Goal: Task Accomplishment & Management: Complete application form

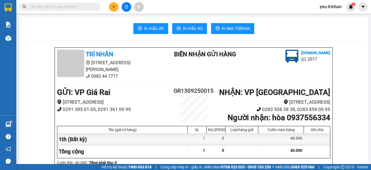
click at [193, 26] on span "In mẫu A5" at bounding box center [193, 28] width 20 height 7
click at [114, 6] on icon "plus" at bounding box center [114, 7] width 4 height 4
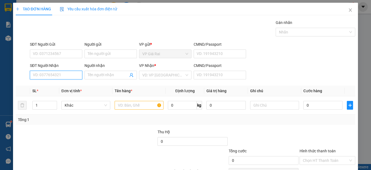
click at [57, 77] on input "SĐT Người Nhận" at bounding box center [56, 75] width 52 height 9
click at [52, 85] on div "0879669196 - [PERSON_NAME]" at bounding box center [60, 86] width 54 height 6
type input "0879669196"
type input "[PERSON_NAME]"
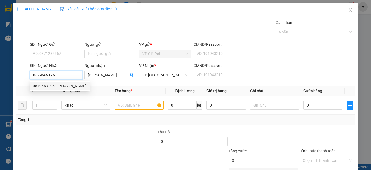
type input "40.000"
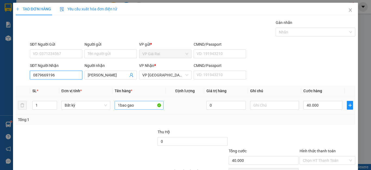
type input "0879669196"
drag, startPoint x: 141, startPoint y: 107, endPoint x: 67, endPoint y: 119, distance: 75.5
click at [74, 119] on div "SL * Đơn vị tính * Tên hàng * Định lượng Giá trị hàng Ghi chú Cước hàng 1 Bất k…" at bounding box center [186, 105] width 340 height 39
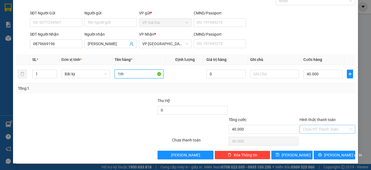
type input "1th"
click at [314, 131] on input "Hình thức thanh toán" at bounding box center [325, 129] width 45 height 8
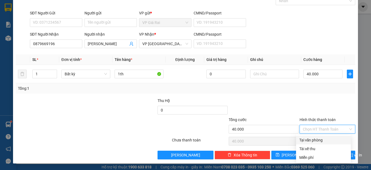
click at [308, 140] on div "Tại văn phòng" at bounding box center [324, 140] width 48 height 6
type input "0"
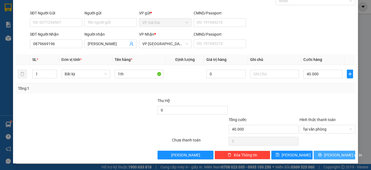
click at [316, 157] on button "[PERSON_NAME] và In" at bounding box center [335, 155] width 42 height 9
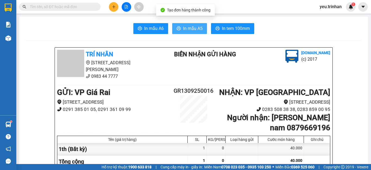
click at [184, 27] on span "In mẫu A5" at bounding box center [193, 28] width 20 height 7
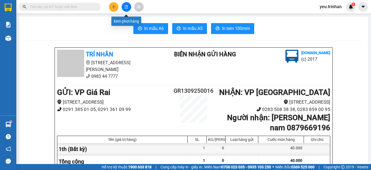
click at [126, 8] on icon "file-add" at bounding box center [127, 7] width 4 height 4
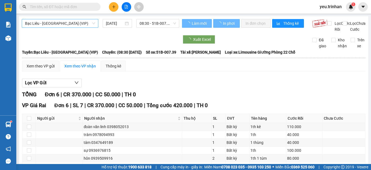
click at [59, 24] on span "Bạc Liêu - [GEOGRAPHIC_DATA] (VIP)" at bounding box center [60, 23] width 70 height 8
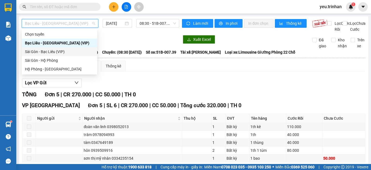
click at [41, 51] on div "Sài Gòn - Bạc Liêu (VIP)" at bounding box center [59, 52] width 69 height 6
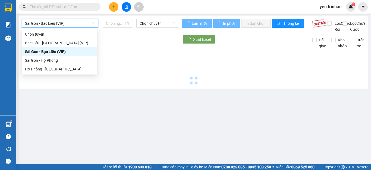
type input "[DATE]"
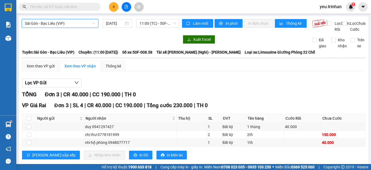
scroll to position [17, 0]
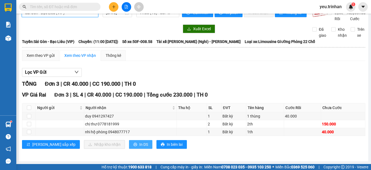
click at [134, 143] on icon "printer" at bounding box center [136, 145] width 4 height 4
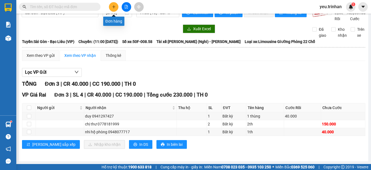
click at [114, 6] on icon "plus" at bounding box center [114, 6] width 0 height 3
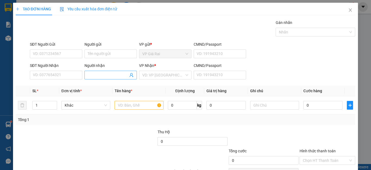
click at [101, 75] on input "Người nhận" at bounding box center [108, 75] width 41 height 6
type input "labo bảo phúc"
click at [175, 76] on input "search" at bounding box center [164, 75] width 42 height 8
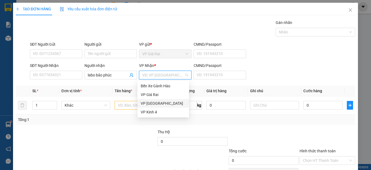
click at [142, 105] on div "VP [GEOGRAPHIC_DATA]" at bounding box center [163, 103] width 45 height 6
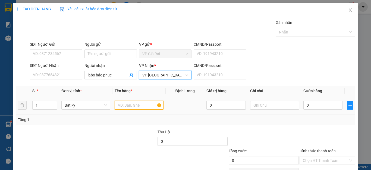
click at [122, 105] on input "text" at bounding box center [139, 105] width 49 height 9
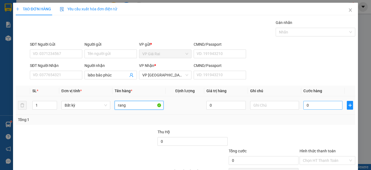
type input "rang"
click at [309, 106] on input "0" at bounding box center [323, 105] width 39 height 9
type input "2"
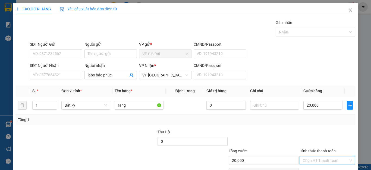
click at [311, 156] on input "Hình thức thanh toán" at bounding box center [325, 160] width 45 height 8
click at [318, 168] on div "Tại văn phòng" at bounding box center [324, 171] width 48 height 6
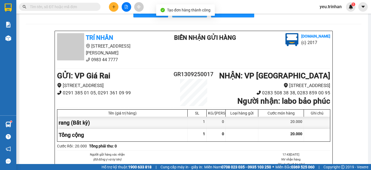
drag, startPoint x: 195, startPoint y: 34, endPoint x: 196, endPoint y: 30, distance: 4.0
click at [195, 17] on button "In mẫu A5" at bounding box center [189, 12] width 35 height 11
click at [196, 15] on span "In mẫu A5" at bounding box center [193, 11] width 20 height 7
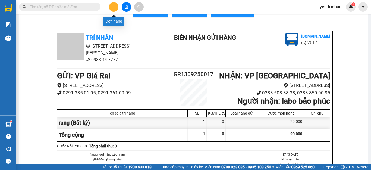
click at [112, 7] on icon "plus" at bounding box center [114, 7] width 4 height 4
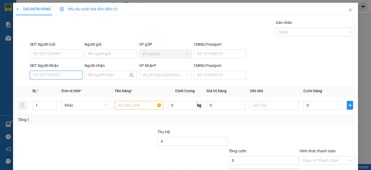
click at [51, 76] on input "SĐT Người Nhận" at bounding box center [56, 75] width 52 height 9
click at [55, 74] on input "SĐT Người Nhận" at bounding box center [56, 75] width 52 height 9
type input "0922271151"
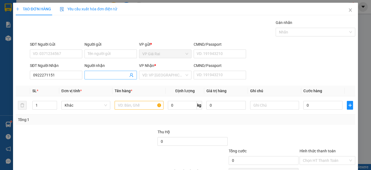
click at [94, 76] on input "Người nhận" at bounding box center [108, 75] width 41 height 6
type input "g"
type input "[PERSON_NAME]"
drag, startPoint x: 160, startPoint y: 74, endPoint x: 160, endPoint y: 91, distance: 16.6
click at [160, 76] on input "search" at bounding box center [164, 75] width 42 height 8
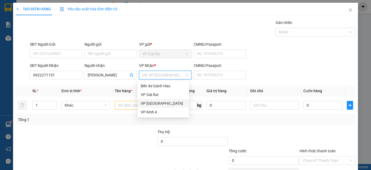
click at [149, 104] on div "VP [GEOGRAPHIC_DATA]" at bounding box center [163, 103] width 45 height 6
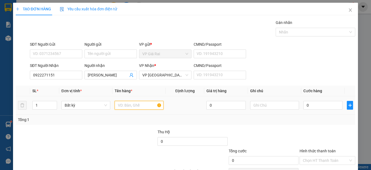
click at [128, 105] on input "text" at bounding box center [139, 105] width 49 height 9
type input "1 th kê"
click at [316, 102] on input "0" at bounding box center [323, 105] width 39 height 9
type input "7"
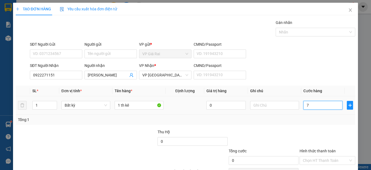
type input "7"
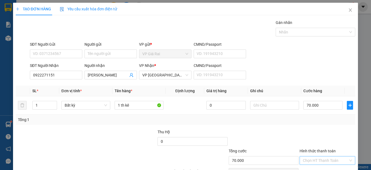
drag, startPoint x: 321, startPoint y: 134, endPoint x: 320, endPoint y: 129, distance: 5.2
click at [321, 148] on div "Hình thức thanh toán Chọn HT Thanh Toán" at bounding box center [328, 157] width 56 height 19
drag, startPoint x: 308, startPoint y: 140, endPoint x: 324, endPoint y: 154, distance: 21.2
click at [309, 167] on div "Chọn HT Thanh Toán" at bounding box center [327, 172] width 57 height 11
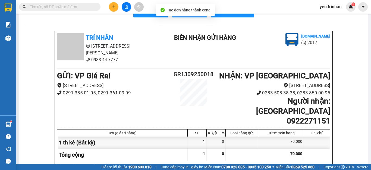
click at [199, 15] on span "In mẫu A5" at bounding box center [193, 11] width 20 height 7
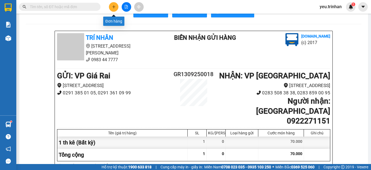
click at [115, 5] on icon "plus" at bounding box center [114, 7] width 4 height 4
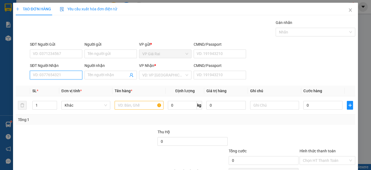
click at [55, 75] on input "SĐT Người Nhận" at bounding box center [56, 75] width 52 height 9
type input "0907057735"
click at [40, 86] on div "0907057735 - [PERSON_NAME]" at bounding box center [60, 86] width 54 height 6
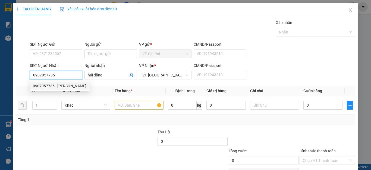
type input "hải đăng"
type input "60.000"
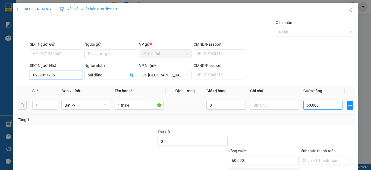
type input "0907057735"
click at [313, 104] on input "60.000" at bounding box center [323, 105] width 39 height 9
type input "0"
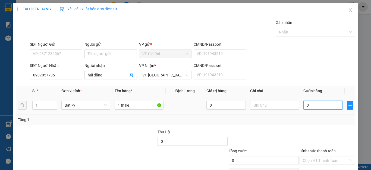
type input "50"
type input "500"
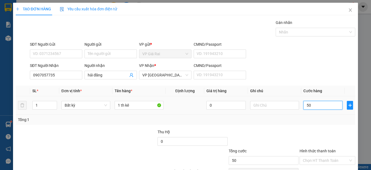
type input "500"
type input "50"
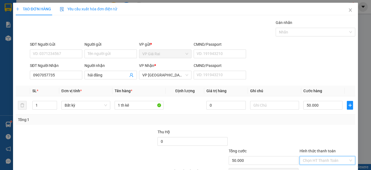
click at [323, 159] on input "Hình thức thanh toán" at bounding box center [325, 160] width 45 height 8
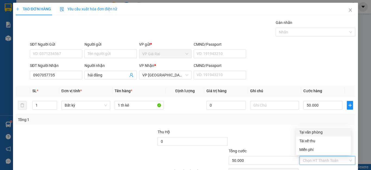
click at [319, 133] on div "Tại văn phòng" at bounding box center [324, 132] width 48 height 6
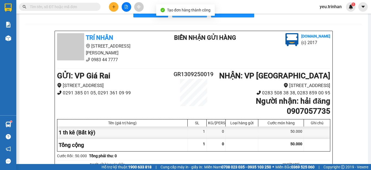
click at [195, 15] on span "In mẫu A5" at bounding box center [193, 11] width 20 height 7
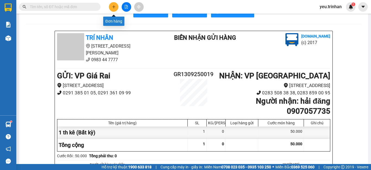
click at [113, 7] on icon "plus" at bounding box center [114, 7] width 4 height 4
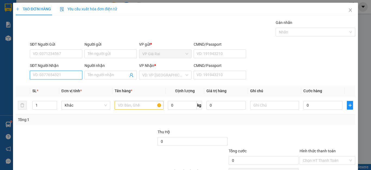
click at [65, 74] on input "SĐT Người Nhận" at bounding box center [56, 75] width 52 height 9
type input "0347649189"
click at [60, 87] on div "0347649189 - tâm" at bounding box center [55, 86] width 45 height 6
type input "tâm"
type input "40.000"
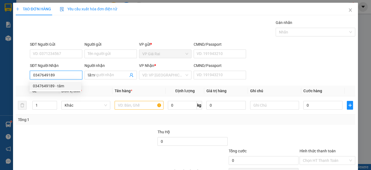
type input "40.000"
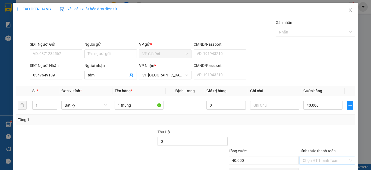
click at [309, 158] on input "Hình thức thanh toán" at bounding box center [325, 160] width 45 height 8
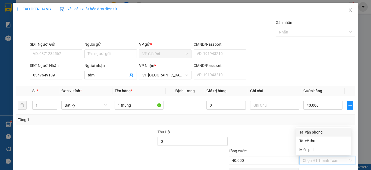
click at [310, 131] on div "Tại văn phòng" at bounding box center [324, 132] width 48 height 6
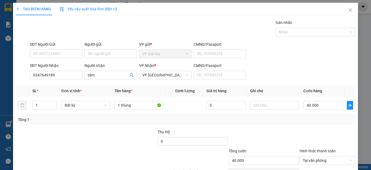
drag, startPoint x: 320, startPoint y: 159, endPoint x: 301, endPoint y: 147, distance: 23.1
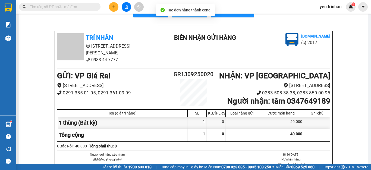
drag, startPoint x: 180, startPoint y: 28, endPoint x: 186, endPoint y: 40, distance: 13.5
click at [180, 17] on button "In mẫu A5" at bounding box center [189, 12] width 35 height 11
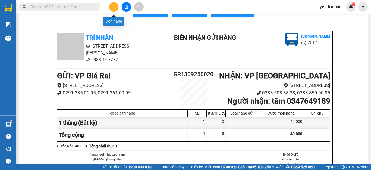
click at [112, 8] on icon "plus" at bounding box center [114, 7] width 4 height 4
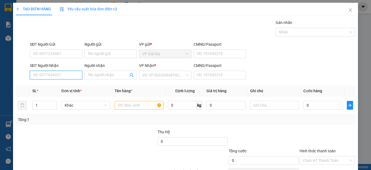
click at [62, 73] on input "SĐT Người Nhận" at bounding box center [56, 75] width 52 height 9
type input "0902148273"
click at [60, 89] on div "0902148273 - thảo" at bounding box center [56, 86] width 52 height 9
type input "thảo"
type input "30.000"
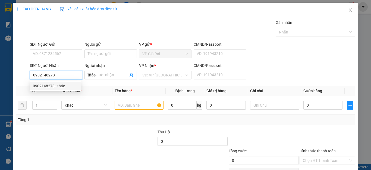
type input "30.000"
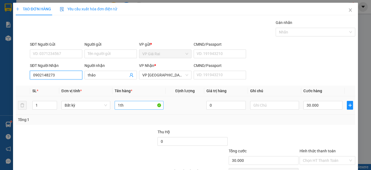
type input "0902148273"
drag, startPoint x: 138, startPoint y: 105, endPoint x: 210, endPoint y: 105, distance: 71.5
click at [141, 105] on input "1th" at bounding box center [139, 105] width 49 height 9
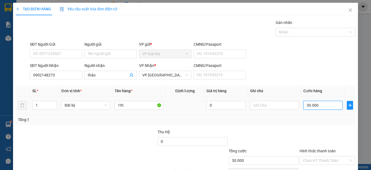
click at [306, 107] on input "30.000" at bounding box center [323, 105] width 39 height 9
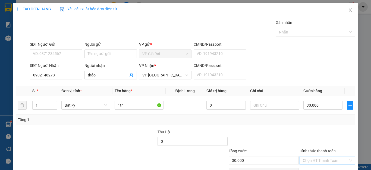
drag, startPoint x: 323, startPoint y: 129, endPoint x: 323, endPoint y: 133, distance: 4.1
click at [323, 156] on input "Hình thức thanh toán" at bounding box center [325, 160] width 45 height 8
click at [319, 168] on div "Tại văn phòng" at bounding box center [324, 171] width 48 height 6
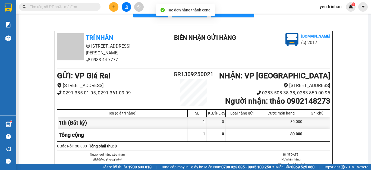
click at [191, 15] on span "In mẫu A5" at bounding box center [193, 11] width 20 height 7
click at [52, 9] on input "text" at bounding box center [62, 7] width 64 height 6
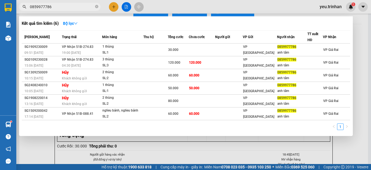
type input "0859977786"
click at [111, 8] on div at bounding box center [185, 85] width 371 height 170
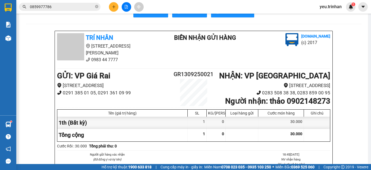
click at [111, 8] on button at bounding box center [114, 7] width 10 height 10
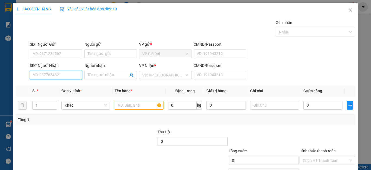
click at [57, 74] on input "SĐT Người Nhận" at bounding box center [56, 75] width 52 height 9
type input "0942588122"
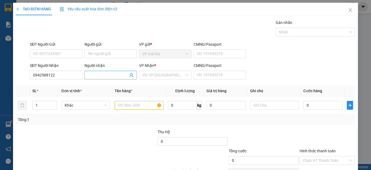
click at [104, 75] on input "Người nhận" at bounding box center [108, 75] width 41 height 6
type input "nghĩa"
click at [156, 74] on input "search" at bounding box center [164, 75] width 42 height 8
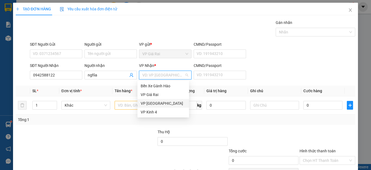
click at [148, 102] on div "VP [GEOGRAPHIC_DATA]" at bounding box center [163, 103] width 45 height 6
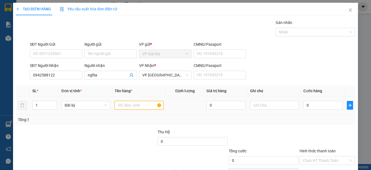
click at [128, 105] on input "text" at bounding box center [139, 105] width 49 height 9
type input "1th"
click at [308, 107] on input "0" at bounding box center [323, 105] width 39 height 9
type input "6"
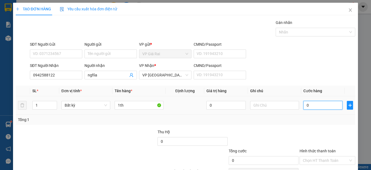
type input "6"
type input "60"
type input "60.000"
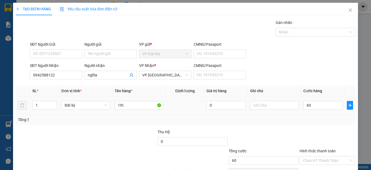
type input "60.000"
click at [309, 123] on div "Tổng: 1" at bounding box center [186, 119] width 340 height 10
click at [314, 148] on div "Hình thức thanh toán Chọn HT Thanh Toán" at bounding box center [328, 157] width 56 height 19
click at [315, 167] on div "Chọn HT Thanh Toán" at bounding box center [327, 172] width 57 height 11
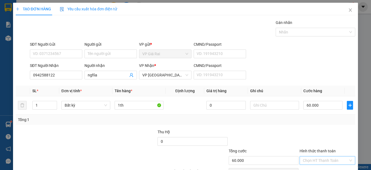
click at [326, 156] on input "Hình thức thanh toán" at bounding box center [325, 160] width 45 height 8
click at [320, 168] on div "Tại văn phòng" at bounding box center [324, 171] width 48 height 6
click at [320, 150] on div "Transit Pickup Surcharge Ids Transit Deliver Surcharge Ids Transit Deliver Surc…" at bounding box center [186, 105] width 340 height 171
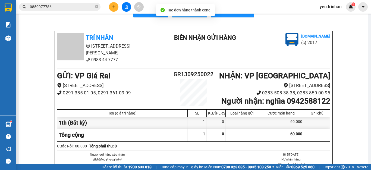
click at [188, 15] on span "In mẫu A5" at bounding box center [193, 11] width 20 height 7
